Goal: Task Accomplishment & Management: Complete application form

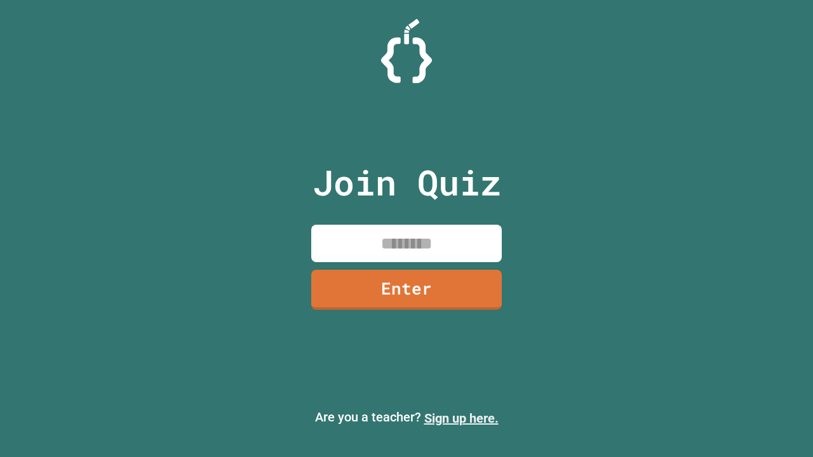
click at [461, 418] on link "Sign up here." at bounding box center [461, 418] width 74 height 15
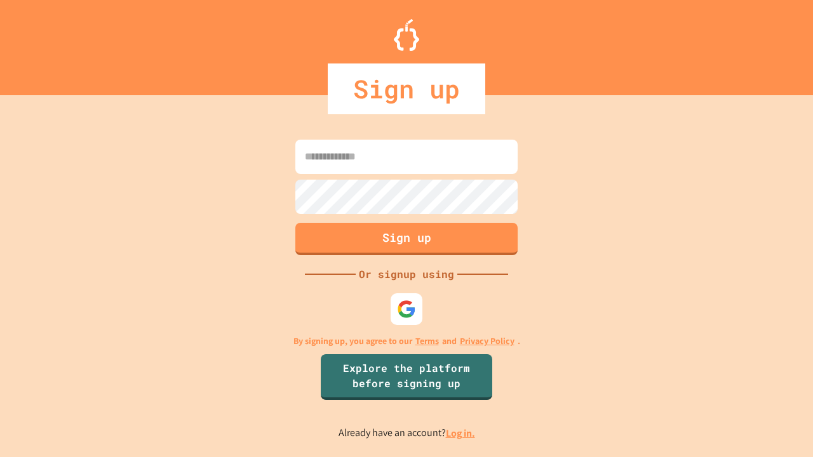
click at [461, 433] on link "Log in." at bounding box center [460, 433] width 29 height 13
